Goal: Task Accomplishment & Management: Complete application form

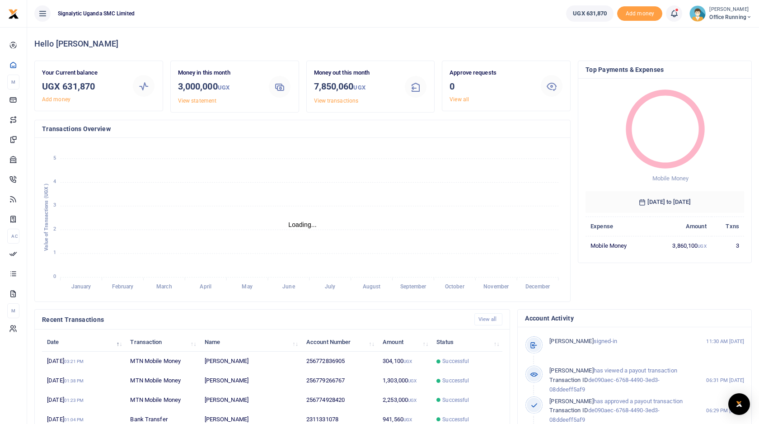
scroll to position [0, 0]
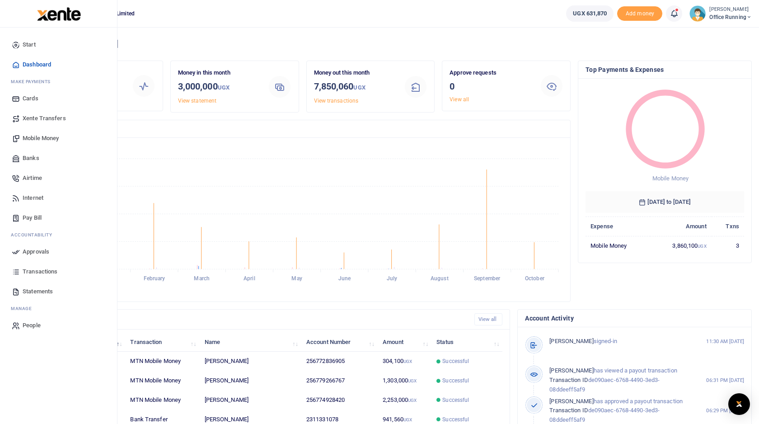
click at [42, 136] on span "Mobile Money" at bounding box center [41, 138] width 36 height 9
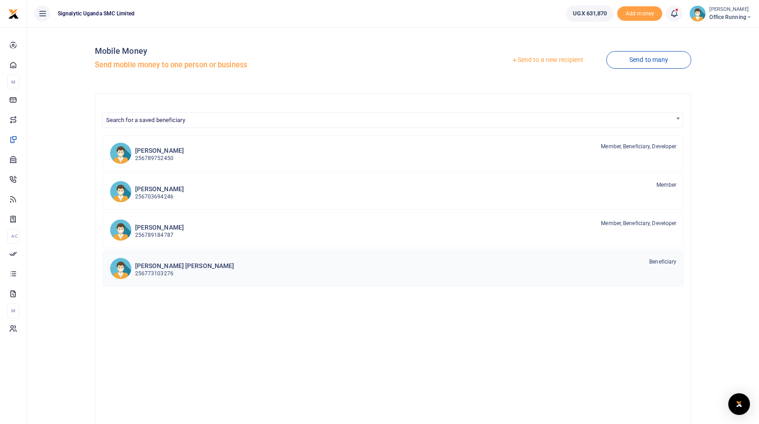
click at [299, 268] on div "[PERSON_NAME] [PERSON_NAME] 256773103276 Beneficiary" at bounding box center [406, 268] width 542 height 21
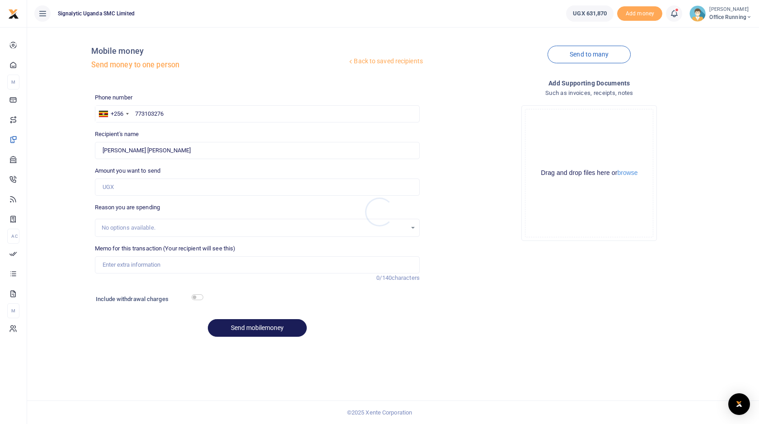
click at [141, 188] on div at bounding box center [379, 212] width 759 height 424
click at [141, 188] on input "Amount you want to send" at bounding box center [257, 186] width 325 height 17
type input "199,000"
paste input "REQSN00090"
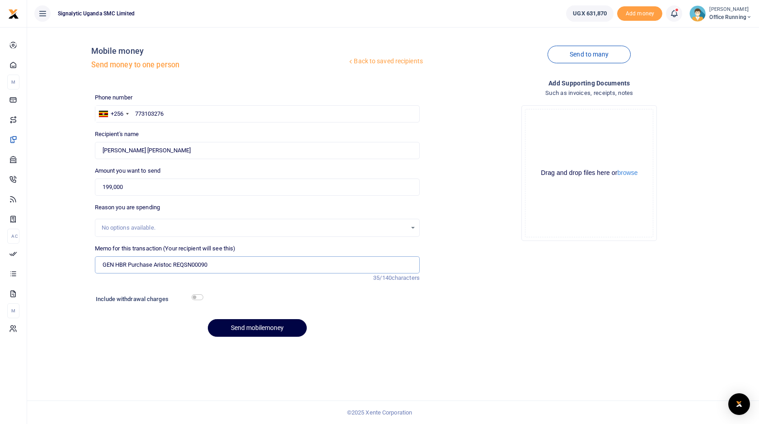
type input "GEN HBR Purchase Aristoc REQSN00090"
click at [198, 296] on input "checkbox" at bounding box center [198, 297] width 12 height 6
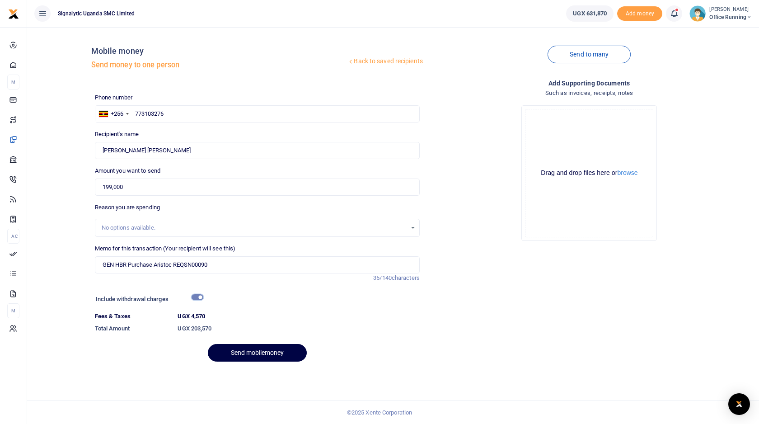
click at [198, 296] on input "checkbox" at bounding box center [198, 297] width 12 height 6
checkbox input "false"
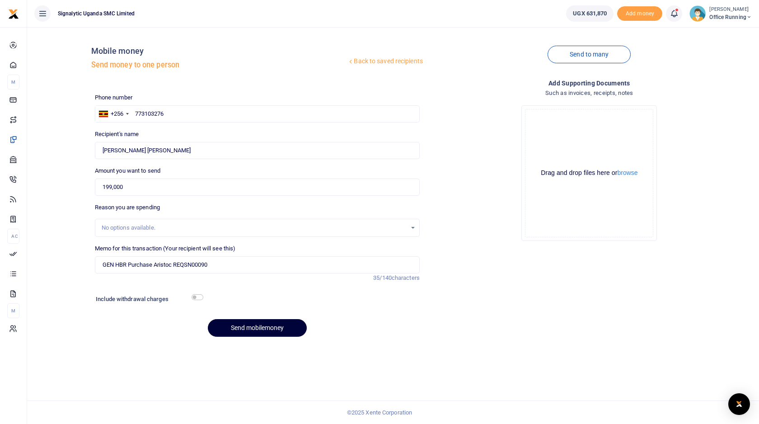
click at [262, 332] on button "Send mobilemoney" at bounding box center [257, 328] width 99 height 18
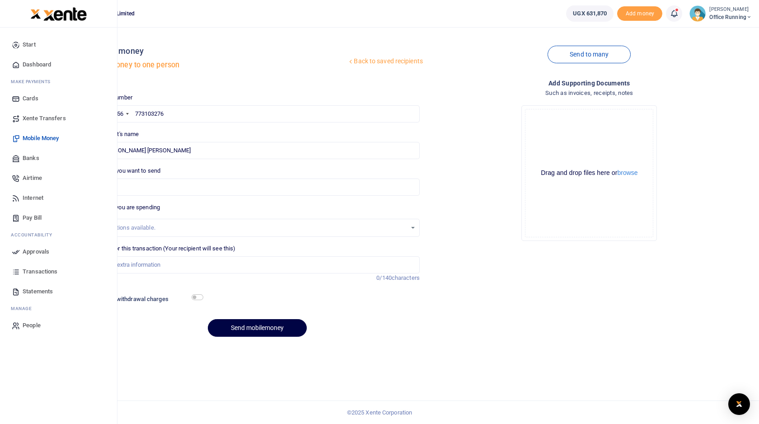
click at [50, 14] on button at bounding box center [42, 13] width 16 height 16
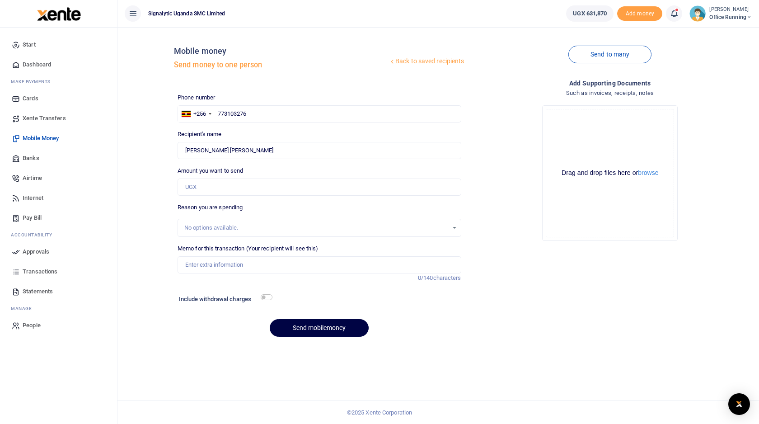
click at [44, 252] on span "Approvals" at bounding box center [36, 251] width 27 height 9
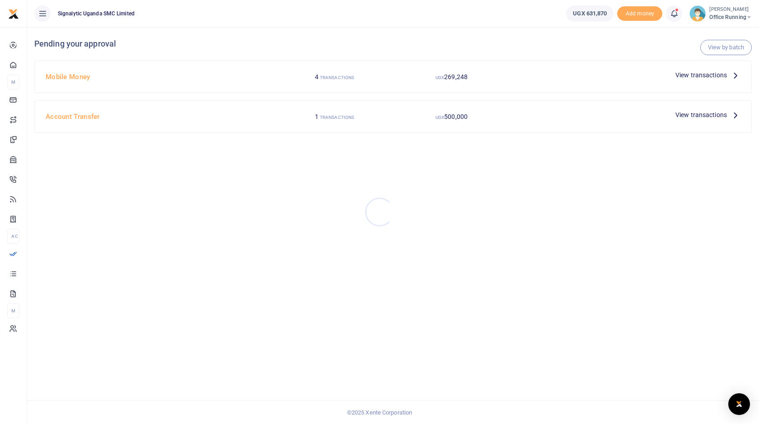
click at [120, 75] on div at bounding box center [379, 212] width 759 height 424
click at [85, 75] on h4 "Mobile Money" at bounding box center [159, 77] width 227 height 10
click at [710, 76] on span "View transactions" at bounding box center [701, 75] width 52 height 10
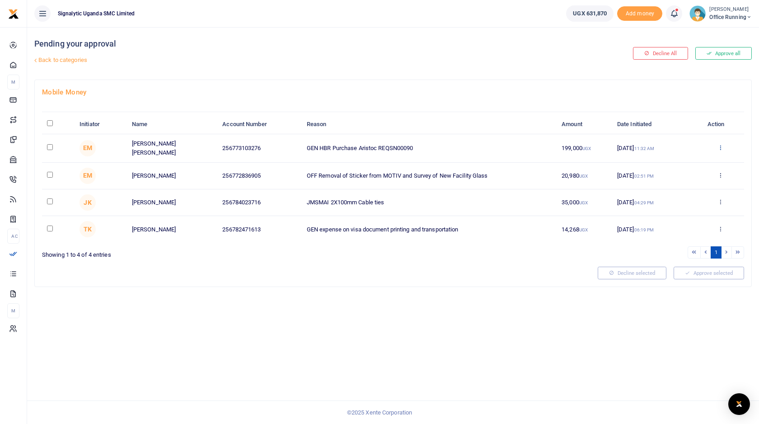
click at [721, 145] on icon at bounding box center [720, 147] width 6 height 6
click at [691, 161] on link "Approve" at bounding box center [686, 162] width 71 height 13
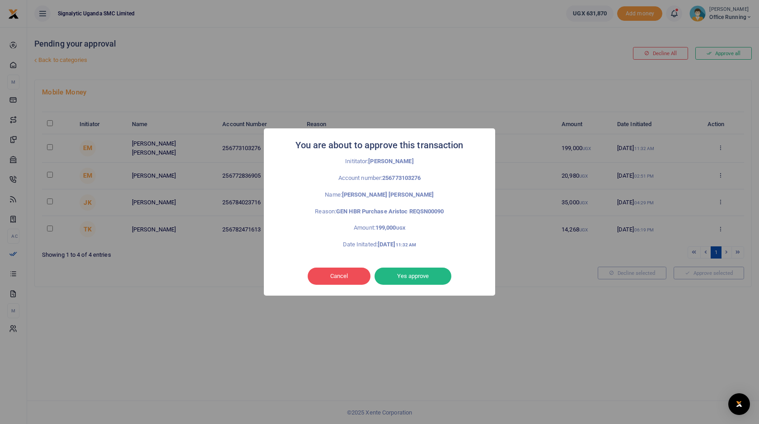
click at [413, 274] on button "Yes approve" at bounding box center [413, 275] width 77 height 17
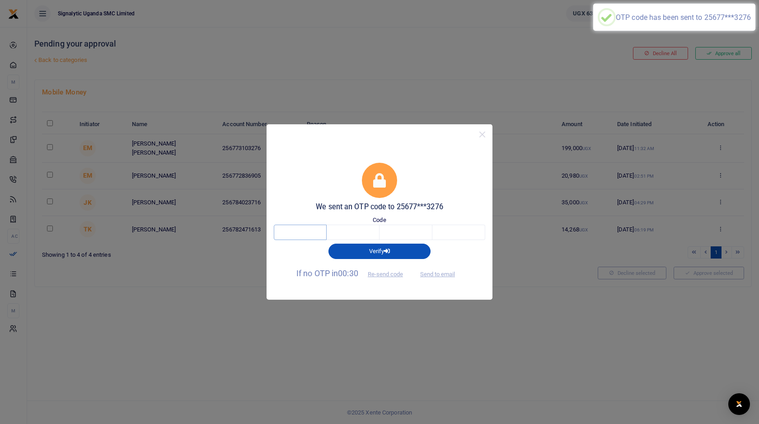
click at [301, 239] on input "text" at bounding box center [300, 232] width 53 height 15
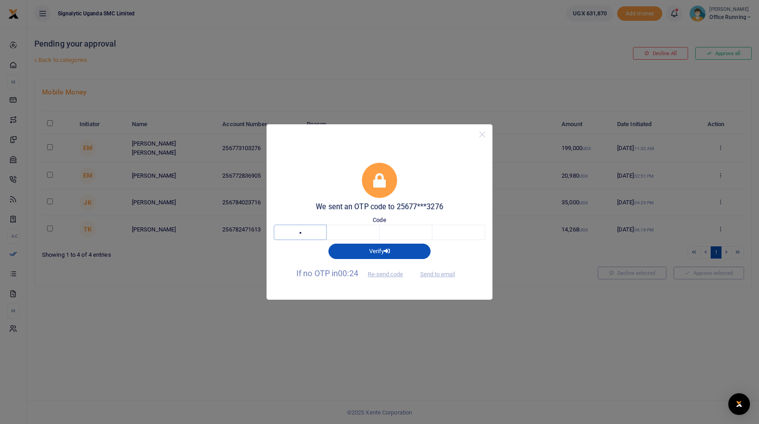
type input "9"
type input "0"
type input "8"
type input "5"
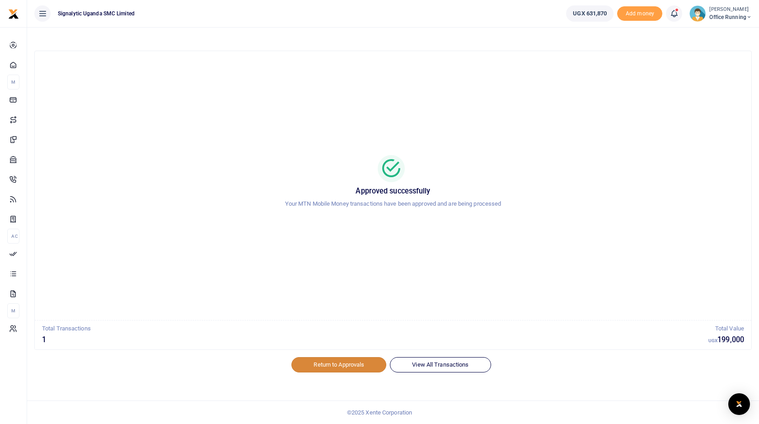
click at [336, 367] on link "Return to Approvals" at bounding box center [338, 364] width 95 height 15
